Goal: Task Accomplishment & Management: Use online tool/utility

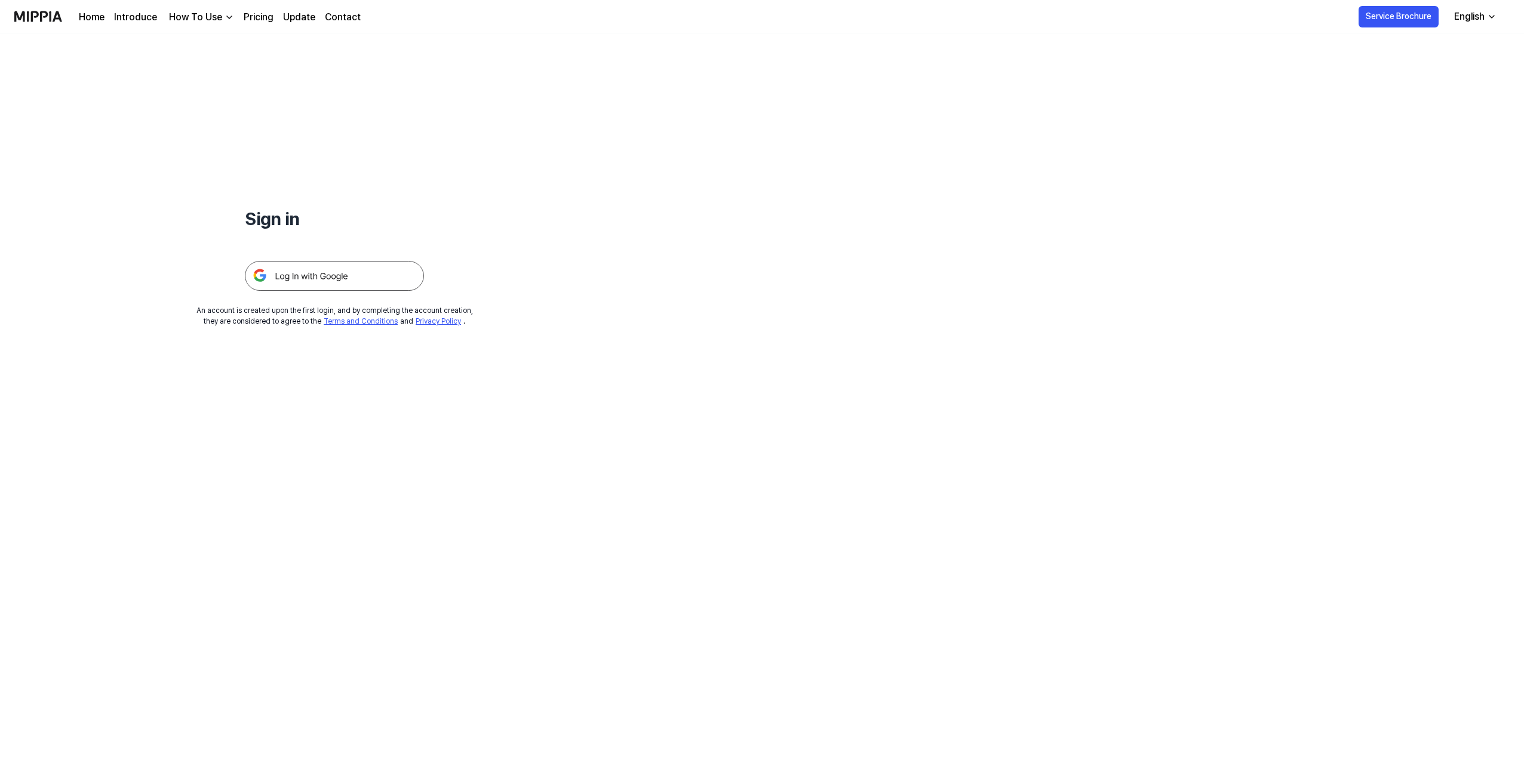
click at [261, 271] on img at bounding box center [335, 276] width 179 height 30
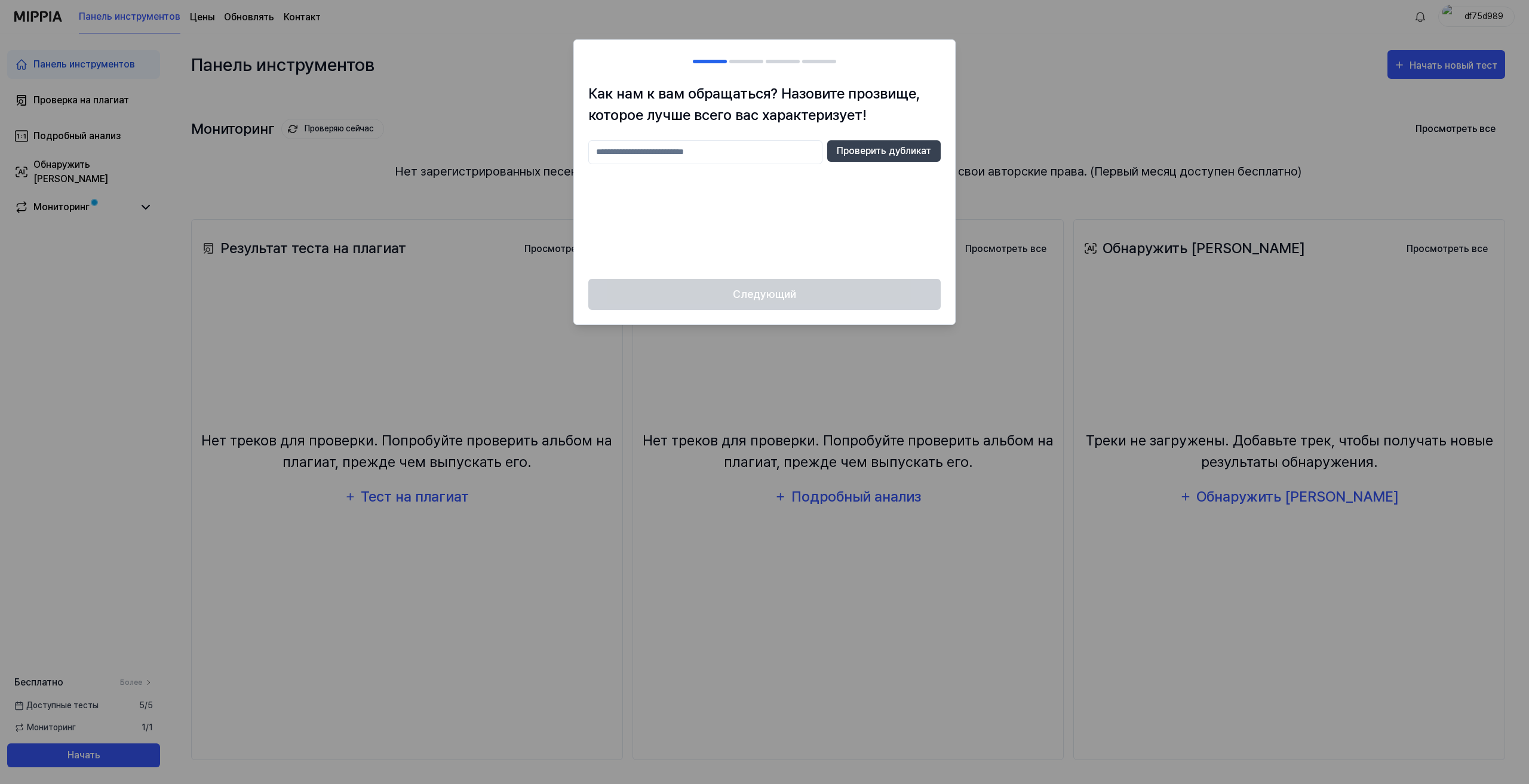
click at [757, 153] on input "text" at bounding box center [705, 152] width 234 height 24
type input "***"
click at [891, 156] on font "Проверить дубликат" at bounding box center [884, 151] width 94 height 12
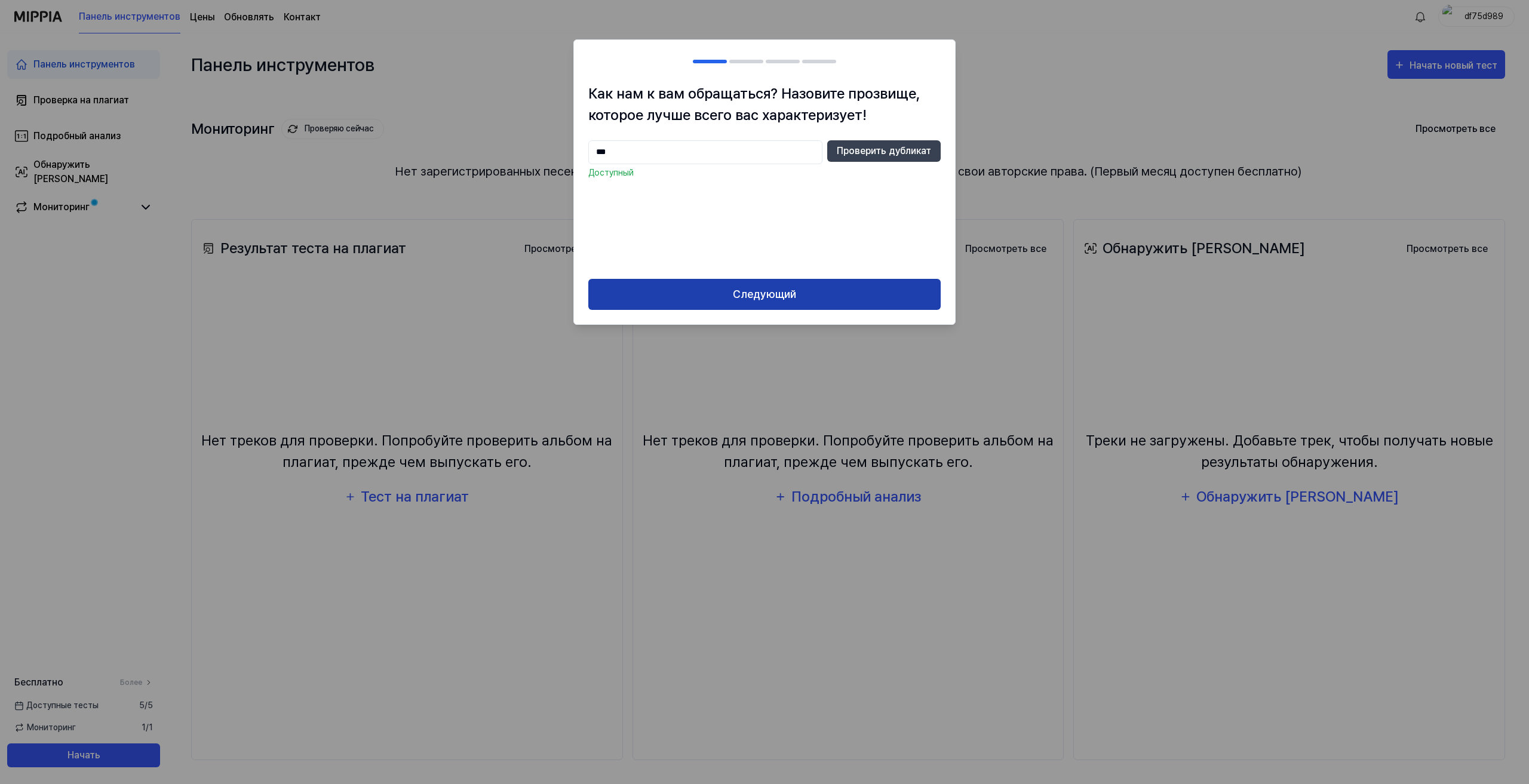
click at [752, 285] on button "Следующий" at bounding box center [764, 294] width 352 height 32
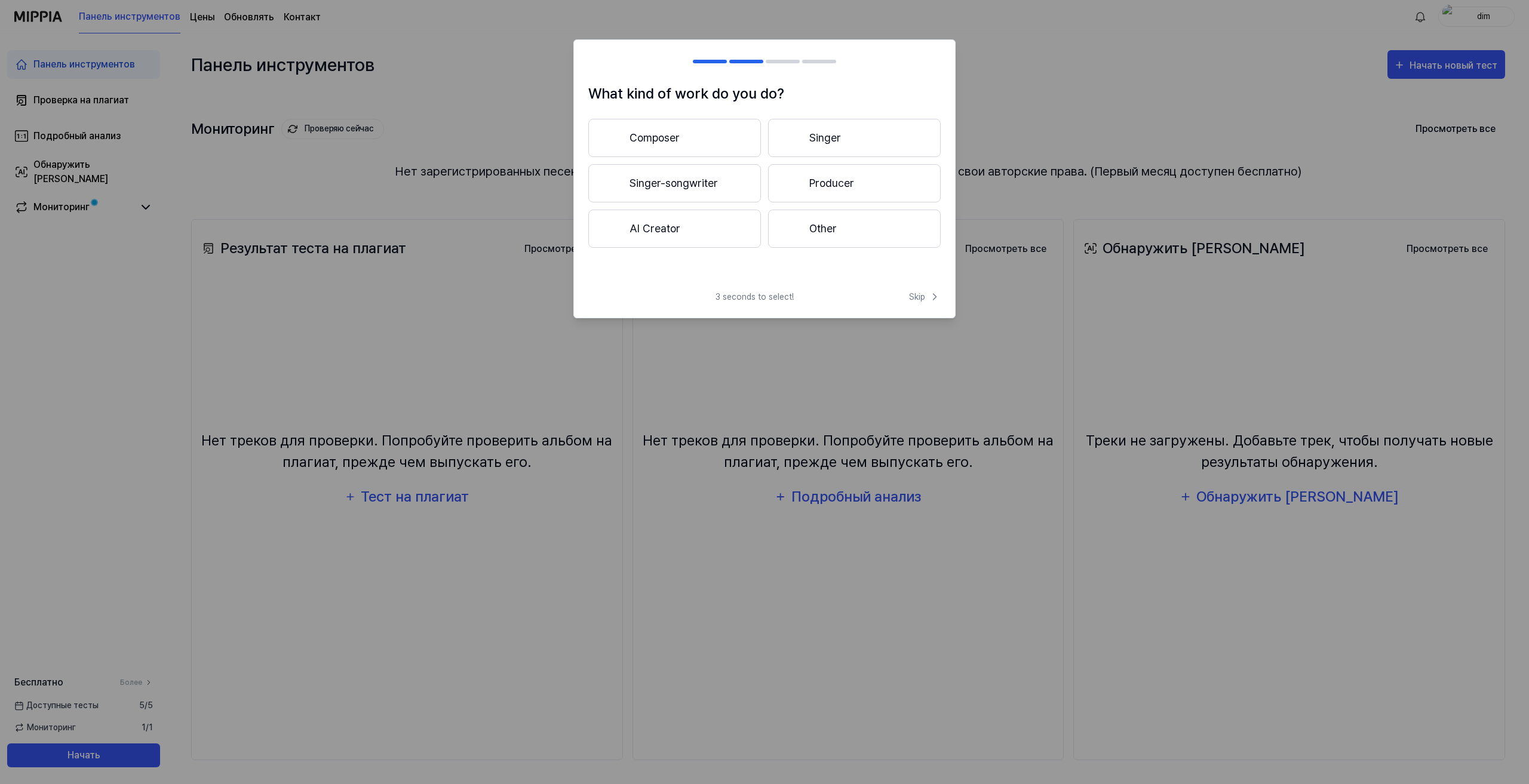
click at [670, 228] on button "AI Creator" at bounding box center [675, 228] width 173 height 38
click at [701, 184] on button "Менее 3 лет" at bounding box center [675, 183] width 173 height 38
click at [805, 190] on button "Classical" at bounding box center [855, 185] width 172 height 38
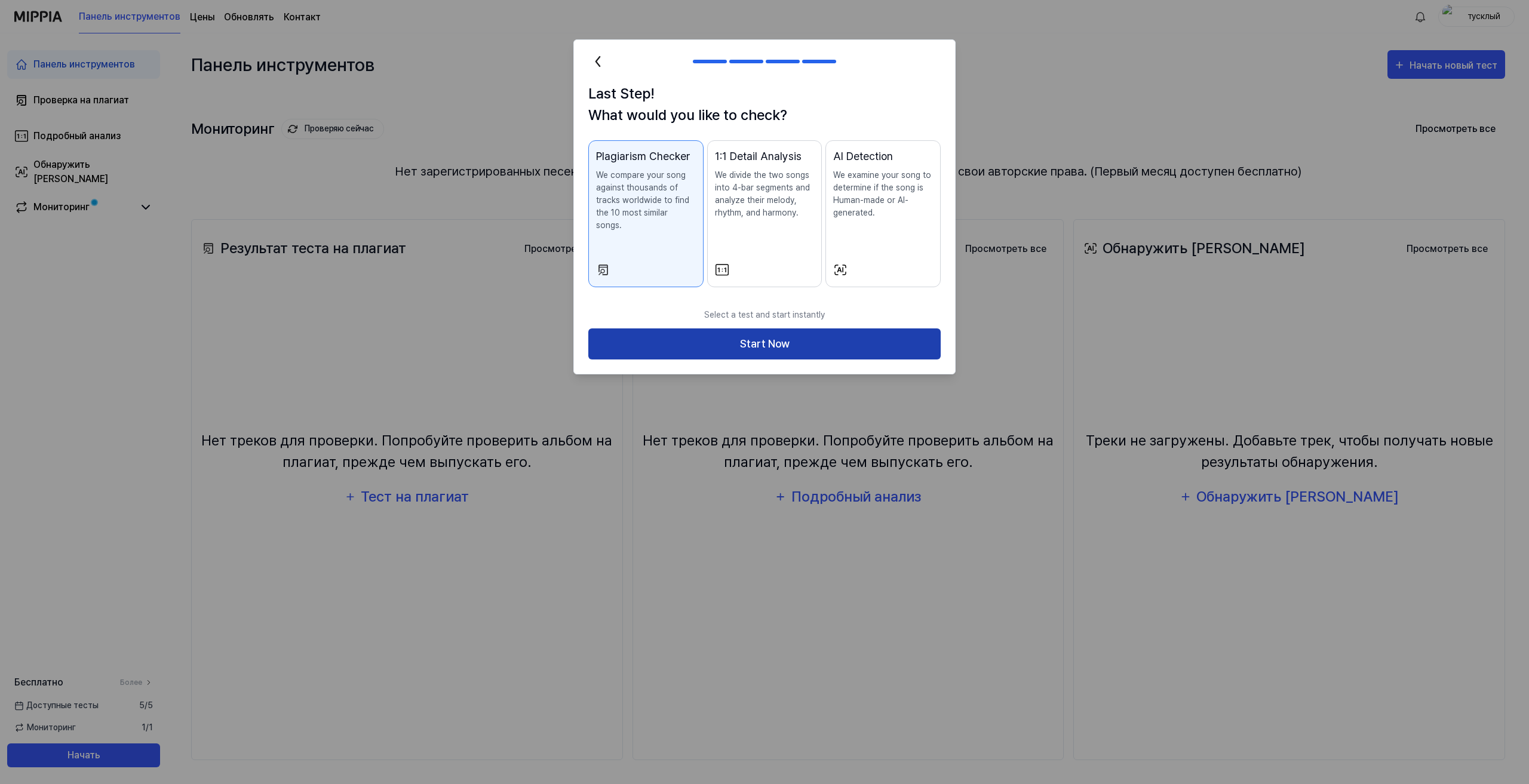
click at [743, 328] on button "Start Now" at bounding box center [764, 344] width 352 height 32
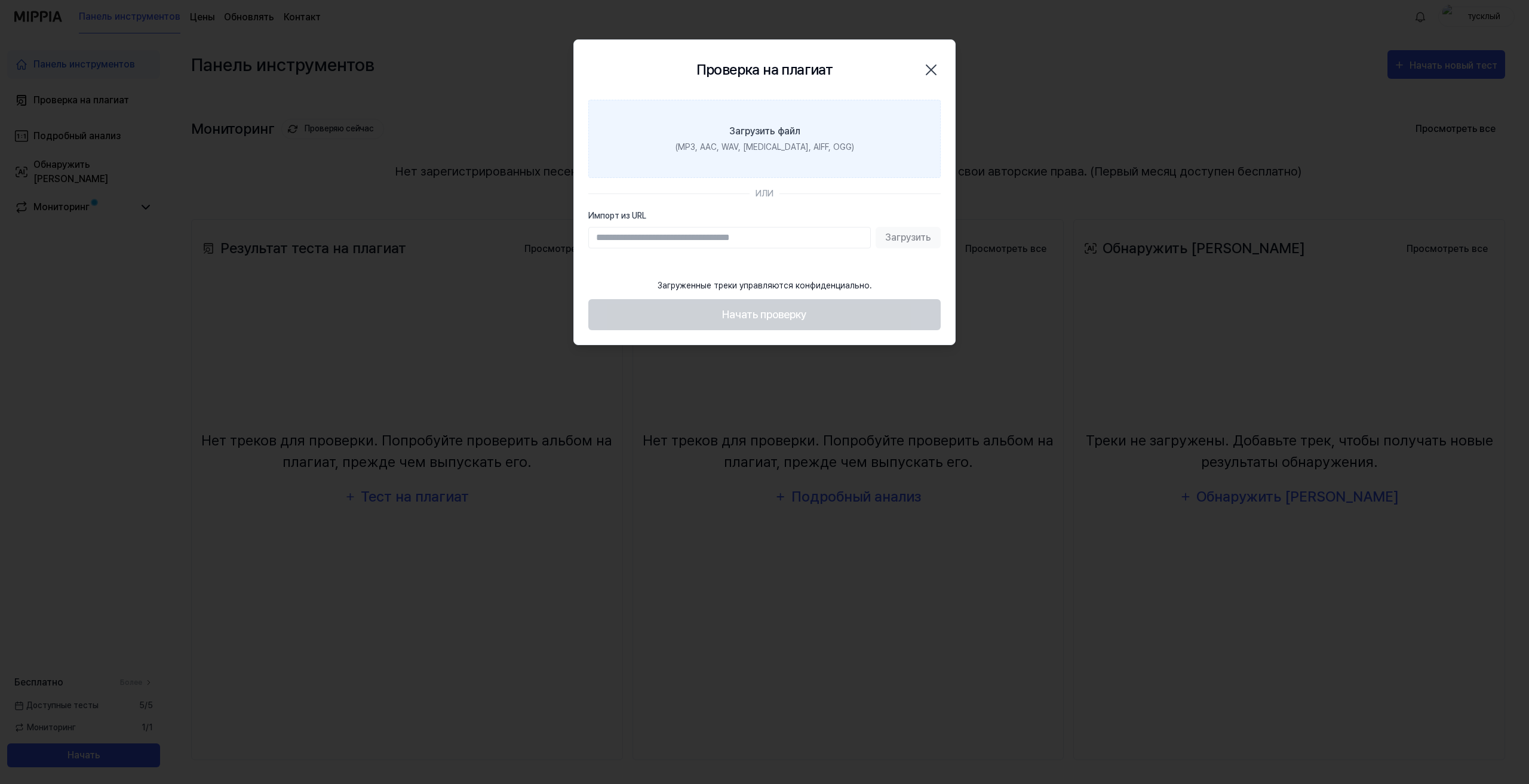
click at [786, 143] on font "(MP3, AAC, WAV, FLAC, AIFF, OGG)" at bounding box center [764, 146] width 179 height 10
click at [0, 0] on input "Загрузить файл (MP3, AAC, WAV, FLAC, AIFF, OGG)" at bounding box center [0, 0] width 0 height 0
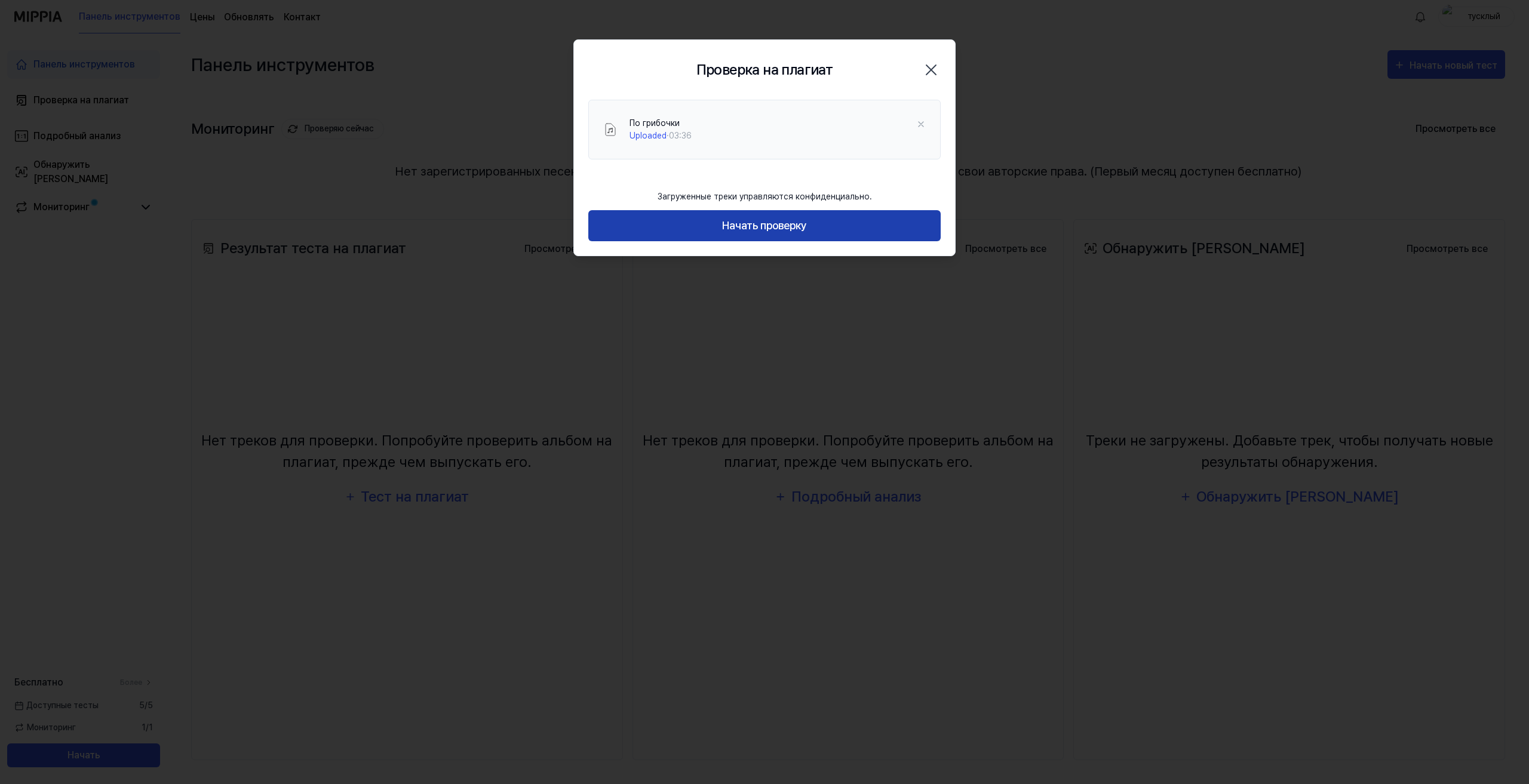
click at [795, 222] on font "Начать проверку" at bounding box center [764, 225] width 85 height 12
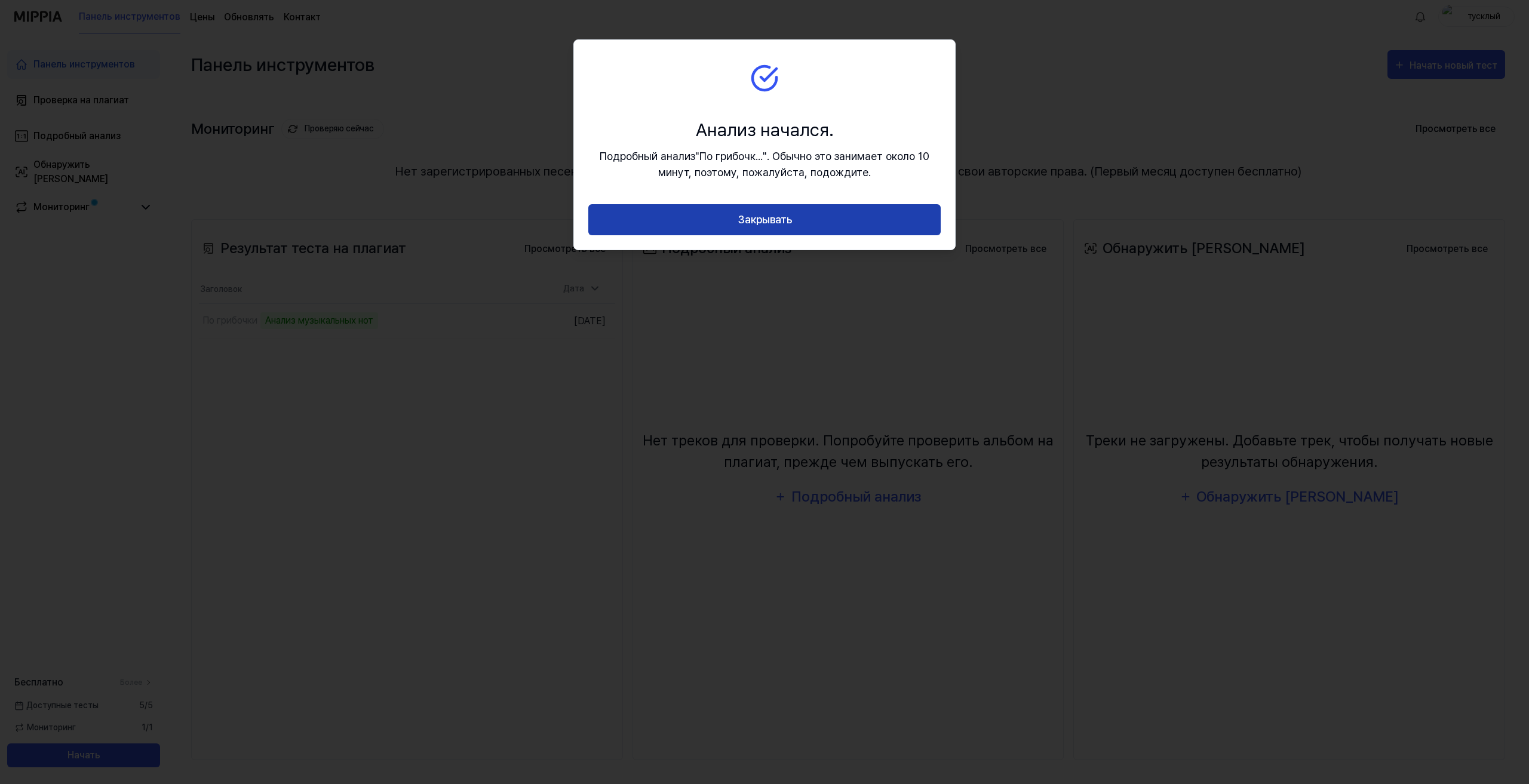
click at [750, 217] on font "Закрывать" at bounding box center [765, 219] width 54 height 12
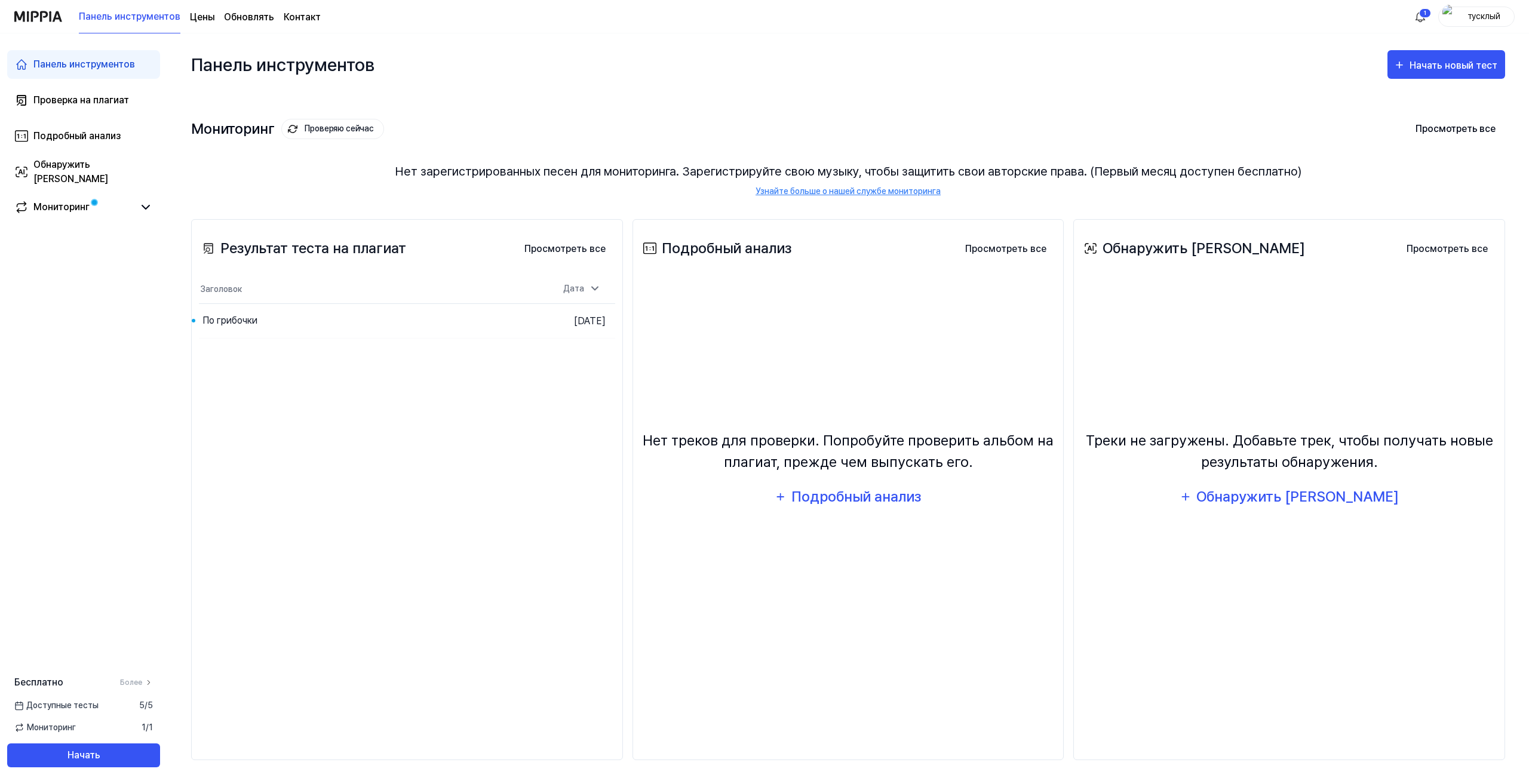
click at [197, 17] on font "Цены" at bounding box center [202, 17] width 25 height 12
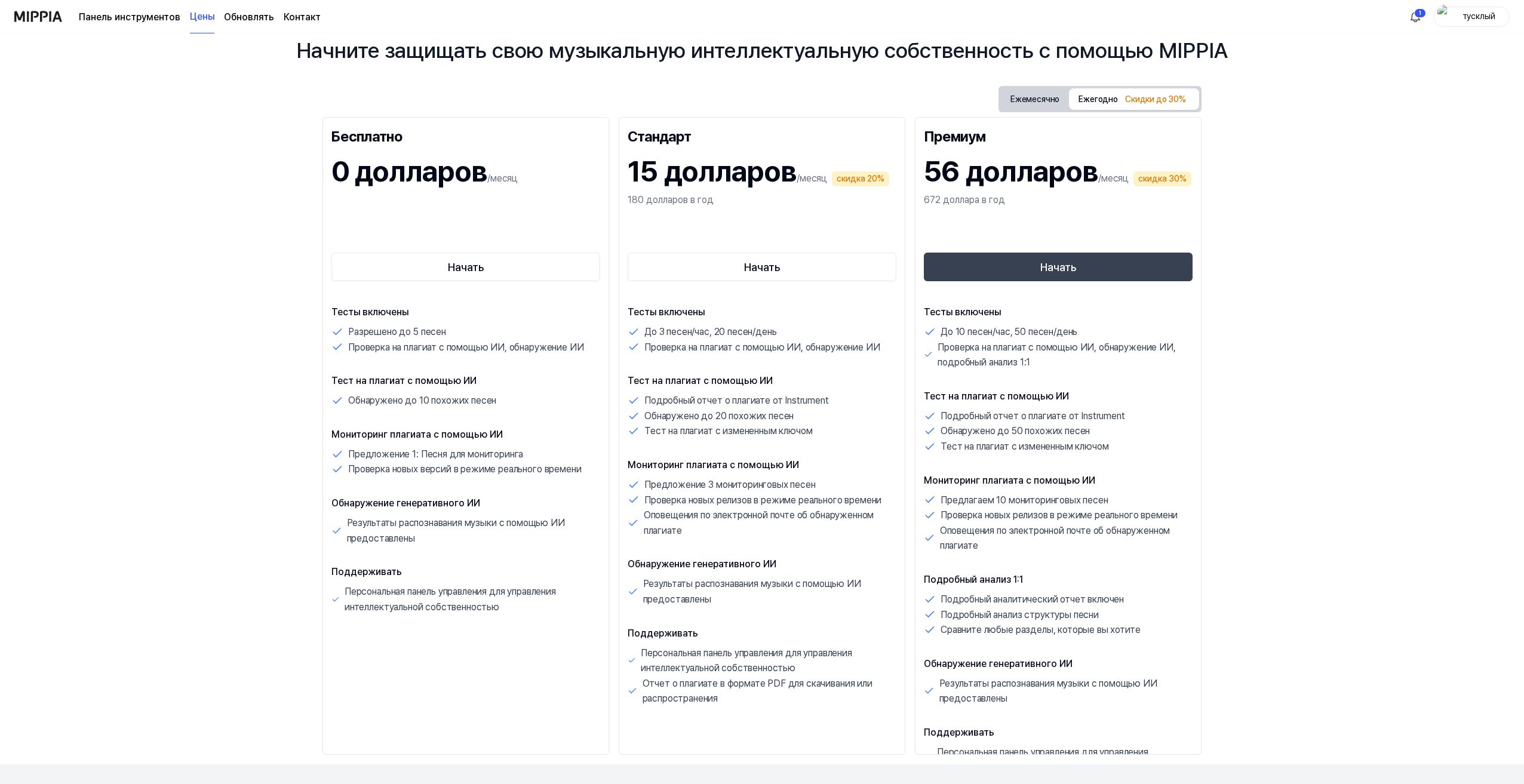
scroll to position [119, 0]
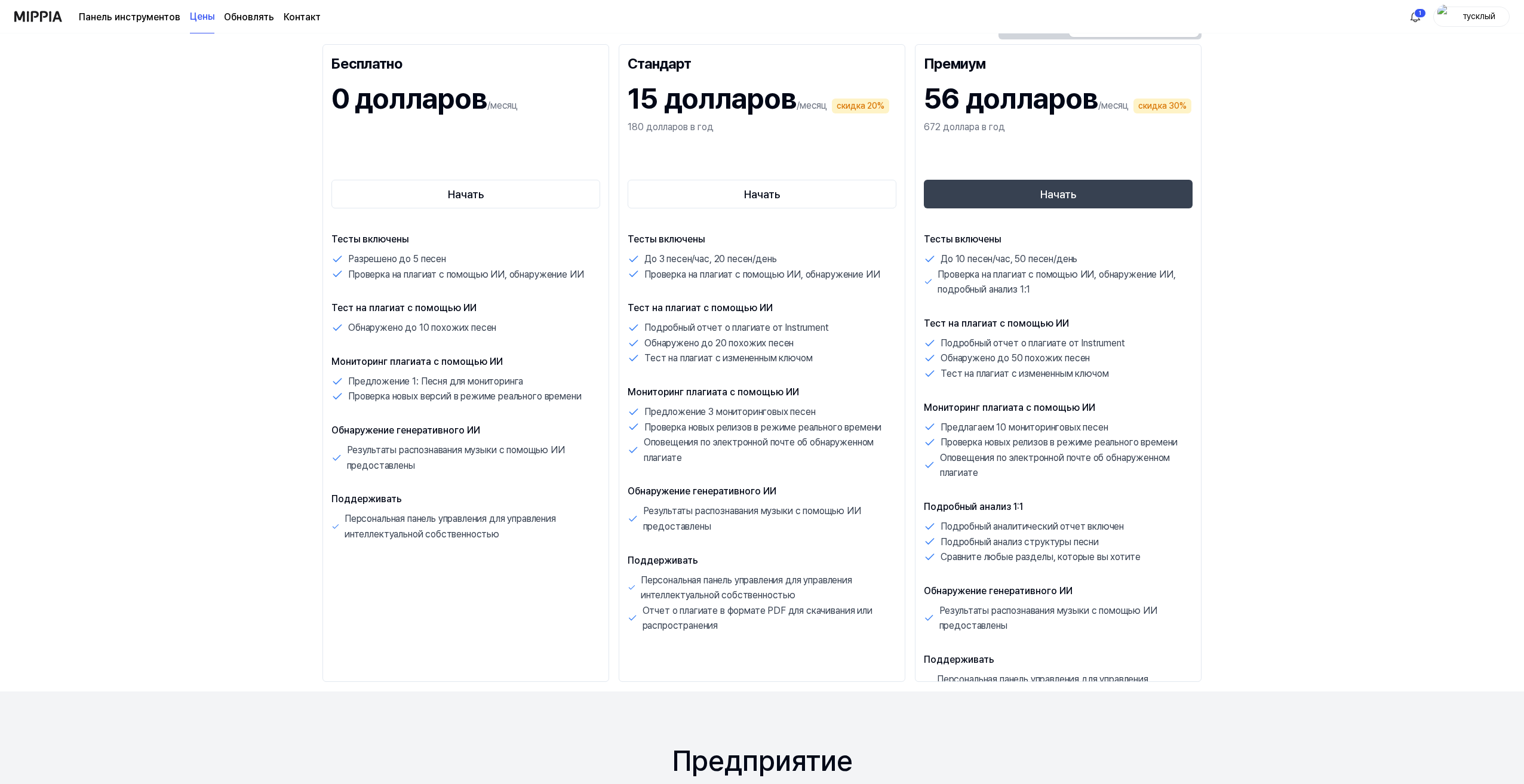
click at [124, 15] on font "Панель инструментов" at bounding box center [129, 17] width 101 height 12
